Goal: Find specific page/section: Find specific page/section

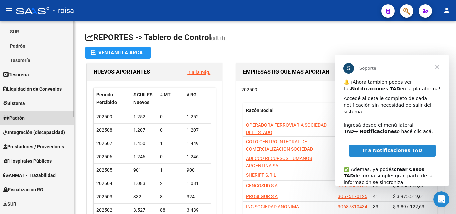
click at [44, 120] on link "Padrón" at bounding box center [37, 118] width 74 height 14
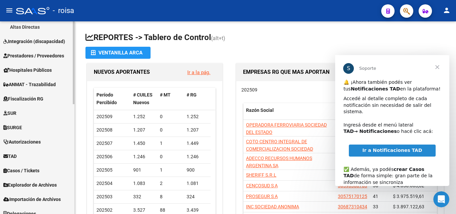
scroll to position [255, 0]
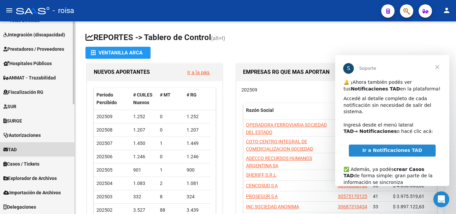
click at [31, 152] on link "TAD" at bounding box center [37, 149] width 74 height 14
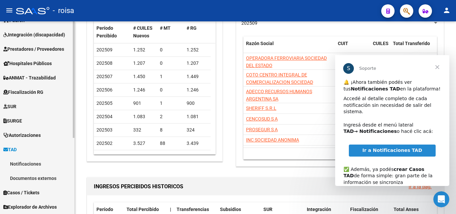
scroll to position [126, 0]
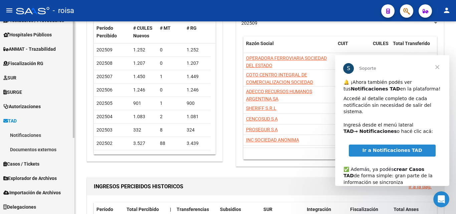
click at [36, 179] on span "Explorador de Archivos" at bounding box center [29, 178] width 53 height 7
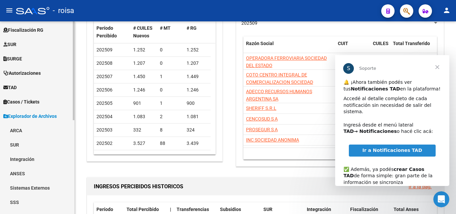
scroll to position [183, 0]
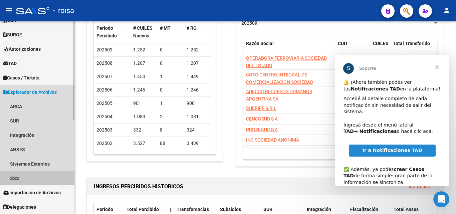
click at [31, 177] on link "SSS" at bounding box center [37, 178] width 74 height 14
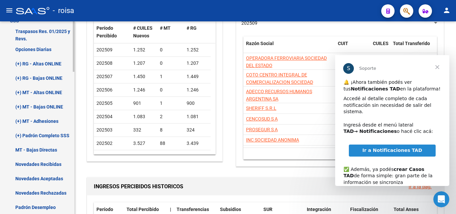
scroll to position [350, 0]
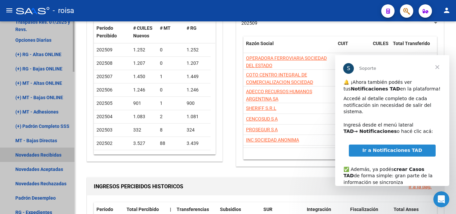
click at [51, 158] on link "Novedades Recibidas" at bounding box center [37, 155] width 74 height 14
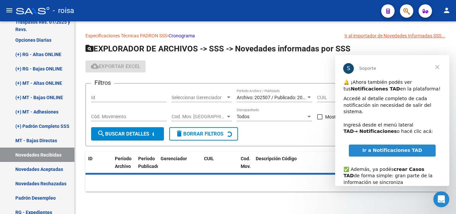
click at [277, 98] on span "Archivo: 202507 / Publicado: 202508" at bounding box center [275, 97] width 76 height 5
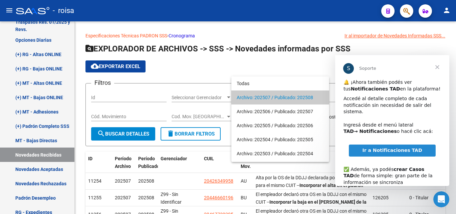
click at [435, 66] on span "Cerrar" at bounding box center [437, 67] width 24 height 24
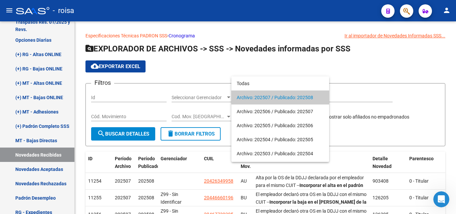
click at [57, 169] on div at bounding box center [228, 107] width 456 height 214
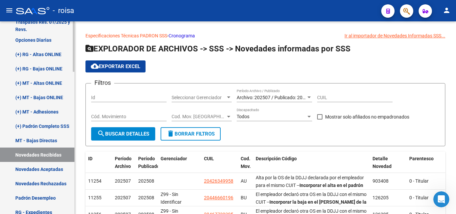
click at [55, 170] on link "Novedades Aceptadas" at bounding box center [37, 169] width 74 height 14
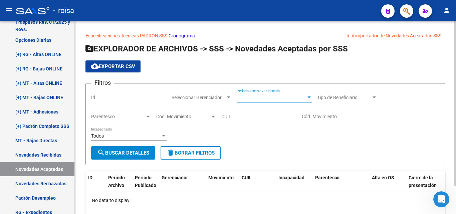
click at [282, 95] on span "Período Archivo / Publicado" at bounding box center [271, 98] width 69 height 6
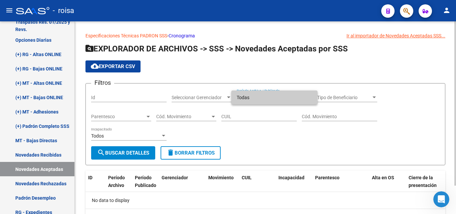
click at [81, 183] on div at bounding box center [228, 107] width 456 height 214
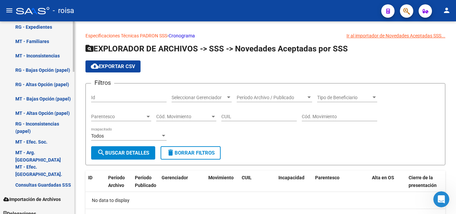
scroll to position [542, 0]
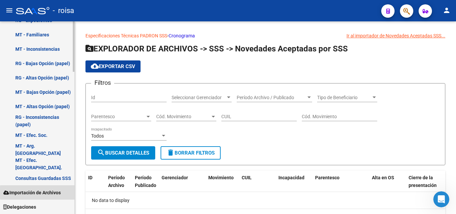
click at [56, 192] on span "Importación de Archivos" at bounding box center [31, 192] width 57 height 7
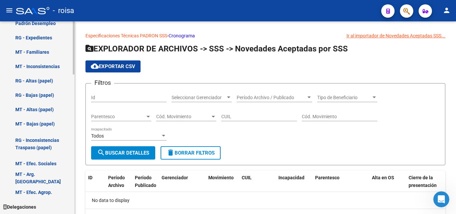
scroll to position [496, 0]
